Goal: Find specific page/section: Find specific page/section

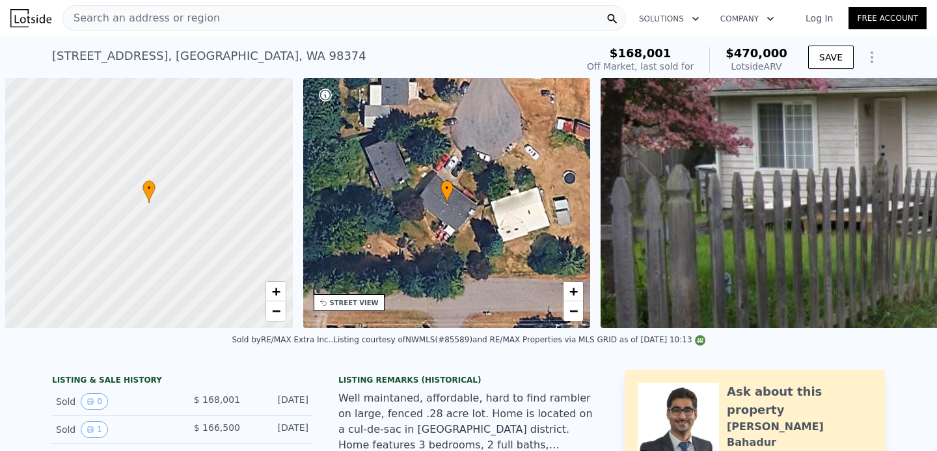
click at [237, 23] on div "Search an address or region" at bounding box center [343, 18] width 563 height 26
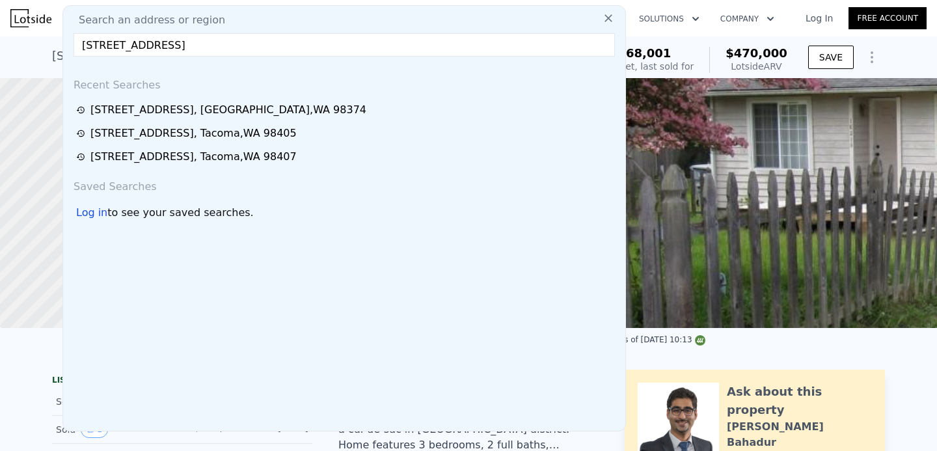
type input "[STREET_ADDRESS]"
click at [261, 45] on input "[STREET_ADDRESS]" at bounding box center [344, 44] width 541 height 23
click at [210, 45] on input "[STREET_ADDRESS]" at bounding box center [344, 44] width 541 height 23
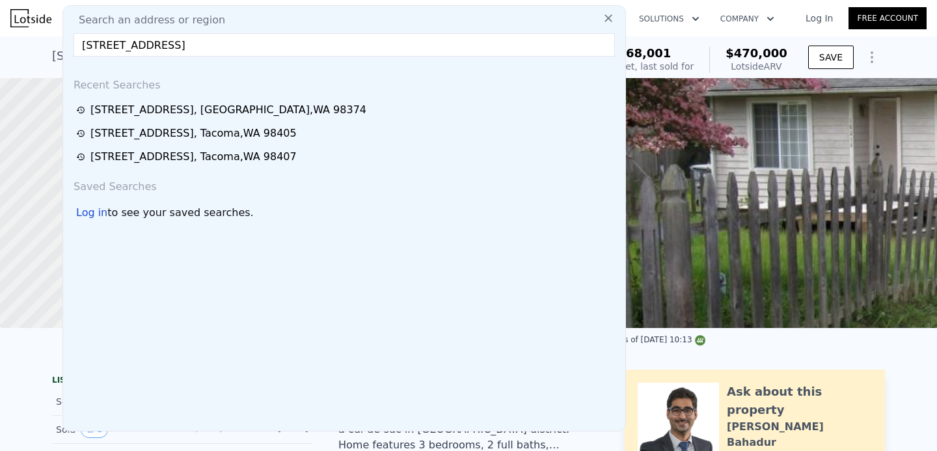
click at [210, 45] on input "[STREET_ADDRESS]" at bounding box center [344, 44] width 541 height 23
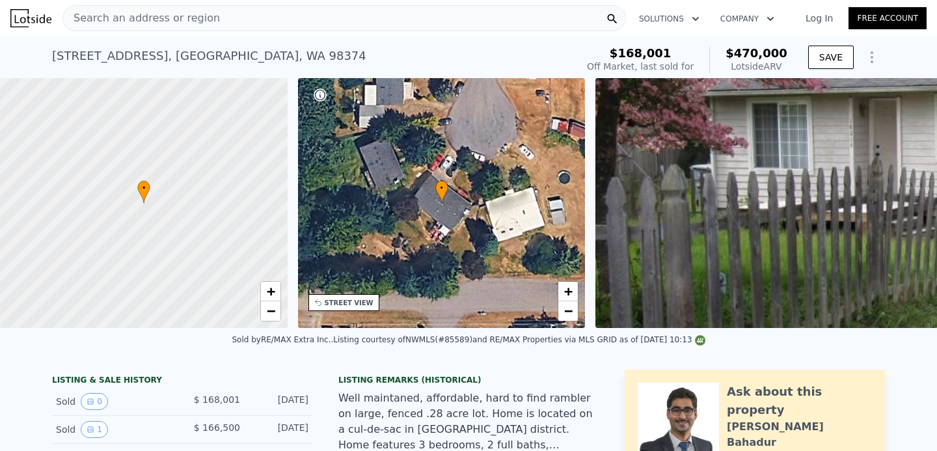
click at [29, 38] on div "[STREET_ADDRESS] Sold [DATE] for $168,001 (~ARV $470k ) $168,001 Off Market, la…" at bounding box center [468, 57] width 937 height 42
click at [122, 10] on div "Search an address or region" at bounding box center [141, 18] width 157 height 25
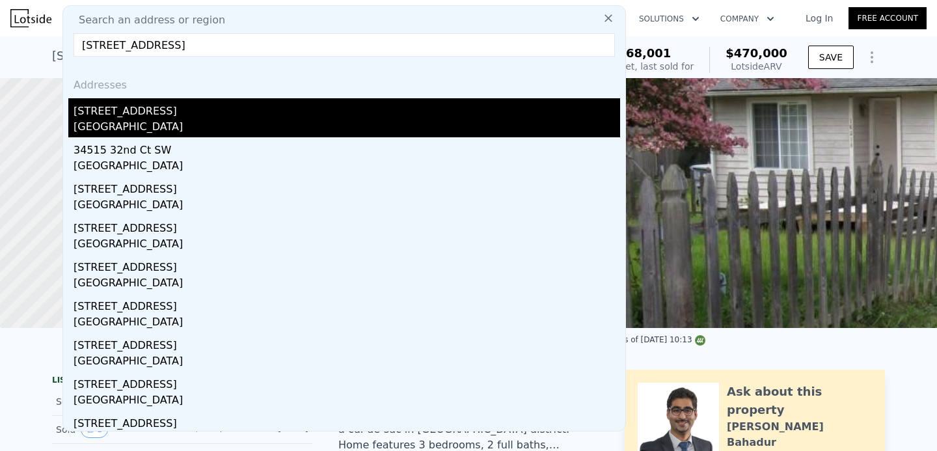
type input "[STREET_ADDRESS]"
click at [139, 118] on div "[STREET_ADDRESS]" at bounding box center [347, 108] width 547 height 21
